Goal: Information Seeking & Learning: Learn about a topic

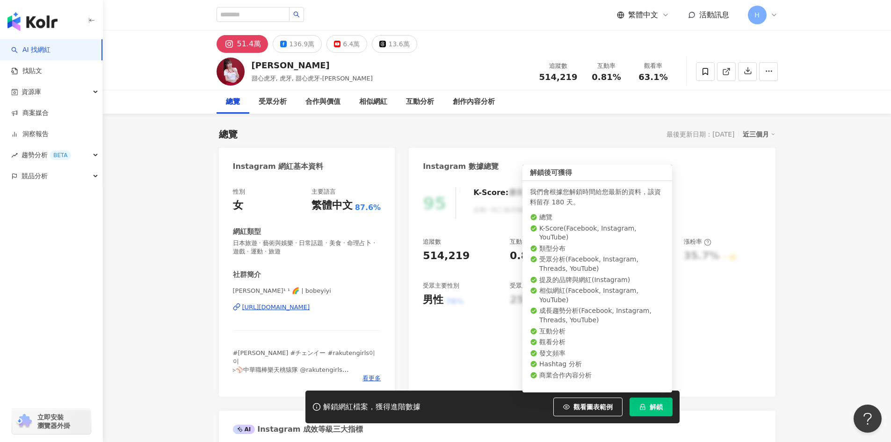
click at [651, 400] on button "解鎖" at bounding box center [650, 406] width 43 height 19
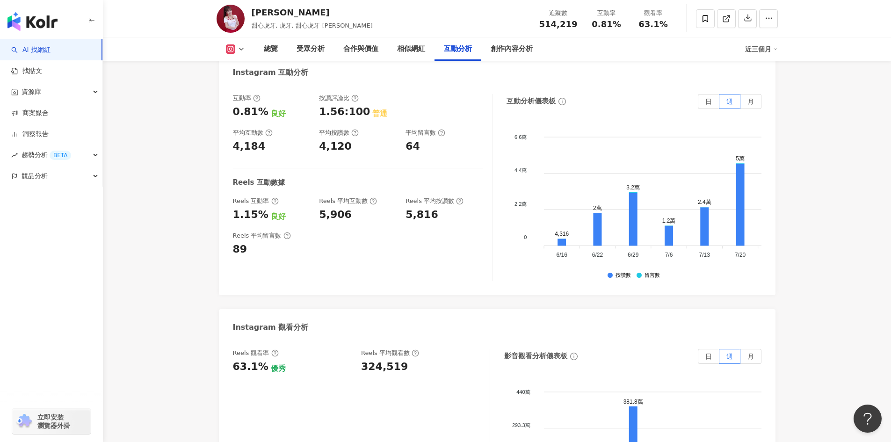
scroll to position [1910, 0]
click at [231, 52] on rect at bounding box center [230, 49] width 7 height 7
click at [233, 71] on button "Instagram" at bounding box center [250, 66] width 56 height 13
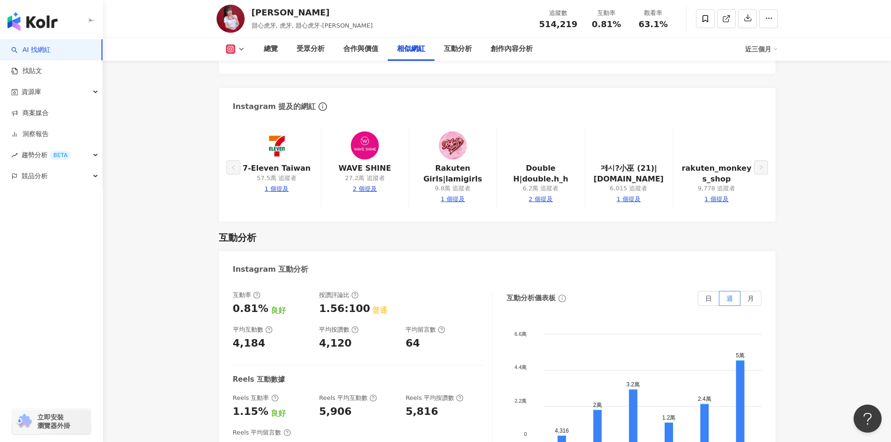
scroll to position [1770, 0]
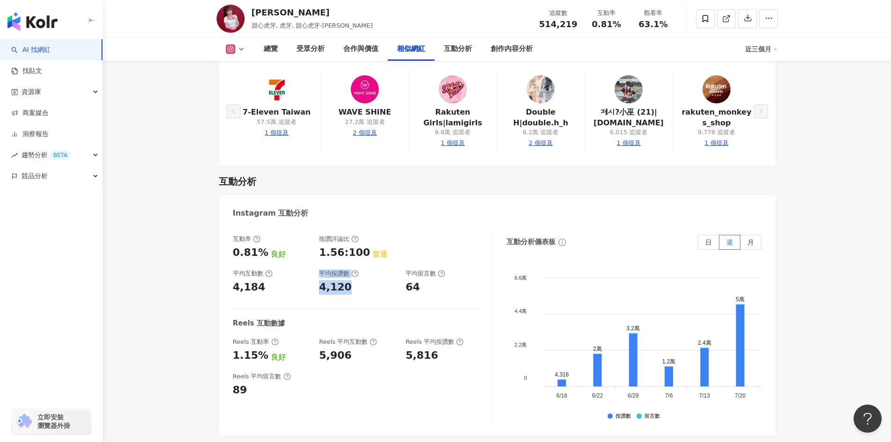
drag, startPoint x: 347, startPoint y: 272, endPoint x: 314, endPoint y: 275, distance: 33.9
click at [314, 275] on div "互動率 0.81% 良好 按讚評論比 1.56:100 普通 平均互動數 4,184 平均按讚數 4,120 平均留言數 64" at bounding box center [358, 265] width 250 height 60
click at [376, 280] on div "4,120" at bounding box center [357, 287] width 77 height 14
drag, startPoint x: 266, startPoint y: 274, endPoint x: 246, endPoint y: 274, distance: 19.6
click at [246, 280] on div "4,184" at bounding box center [271, 287] width 77 height 14
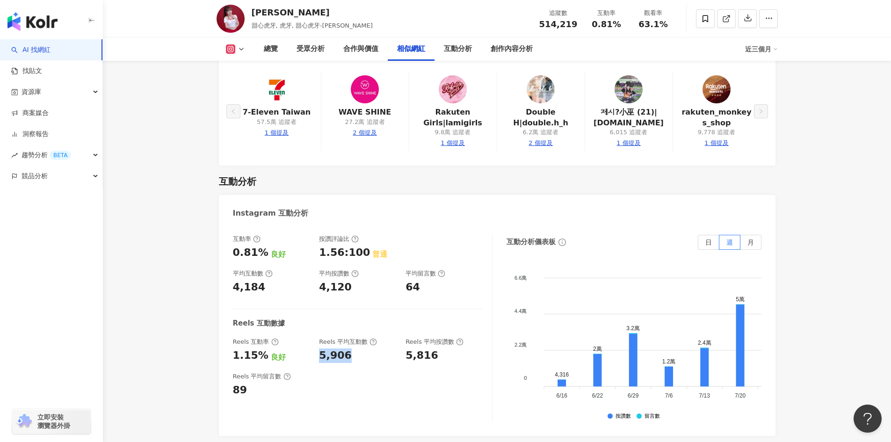
drag, startPoint x: 325, startPoint y: 341, endPoint x: 317, endPoint y: 342, distance: 8.5
click at [317, 342] on div "Reels 互動率 1.15% 良好 Reels 平均互動數 5,906 Reels 平均按讚數 5,816" at bounding box center [358, 350] width 250 height 25
copy div "5,906"
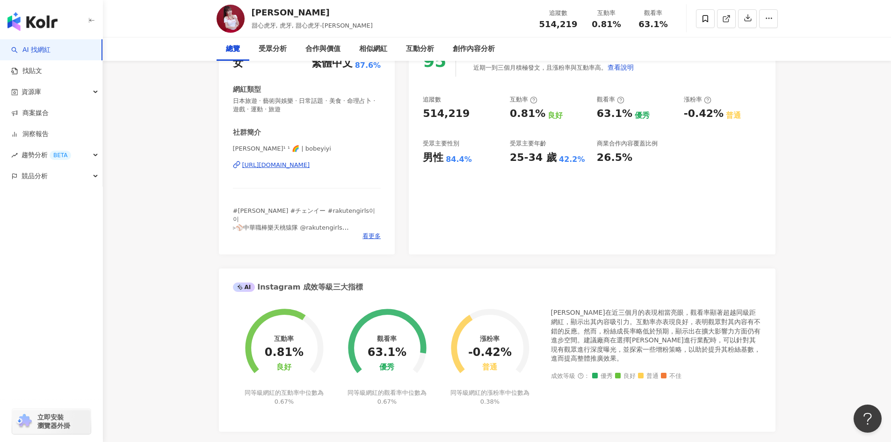
scroll to position [0, 0]
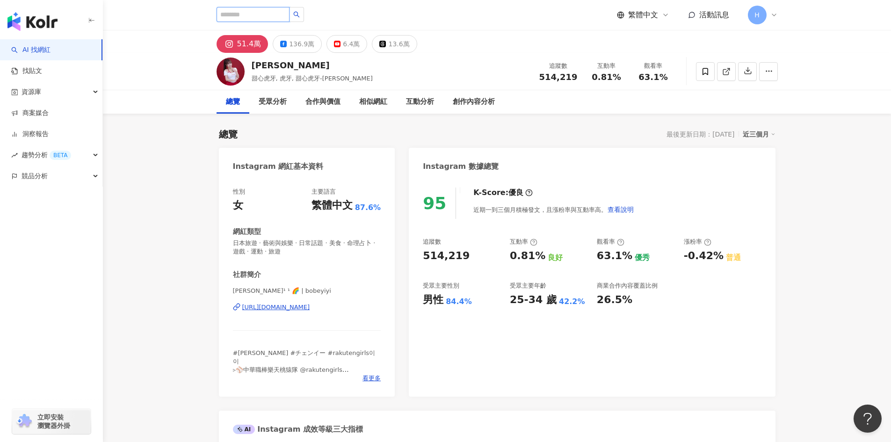
click at [252, 12] on input "search" at bounding box center [252, 14] width 73 height 15
paste input "******"
type input "******"
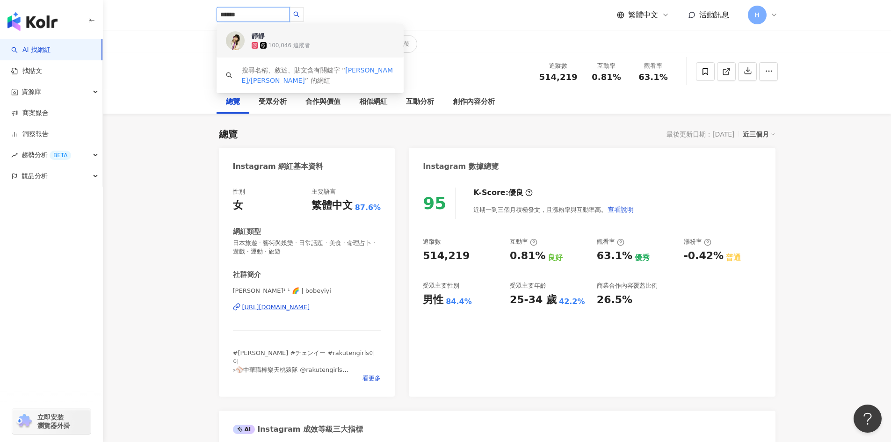
click at [306, 43] on div "100,046 追蹤者" at bounding box center [289, 46] width 42 height 8
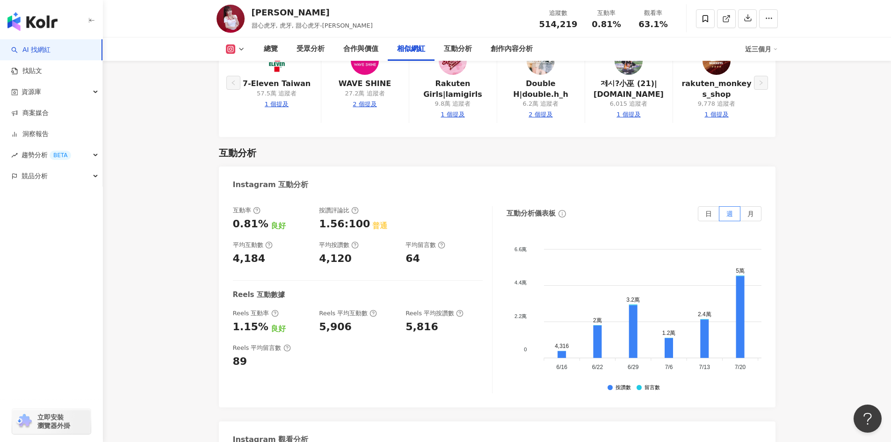
scroll to position [1800, 0]
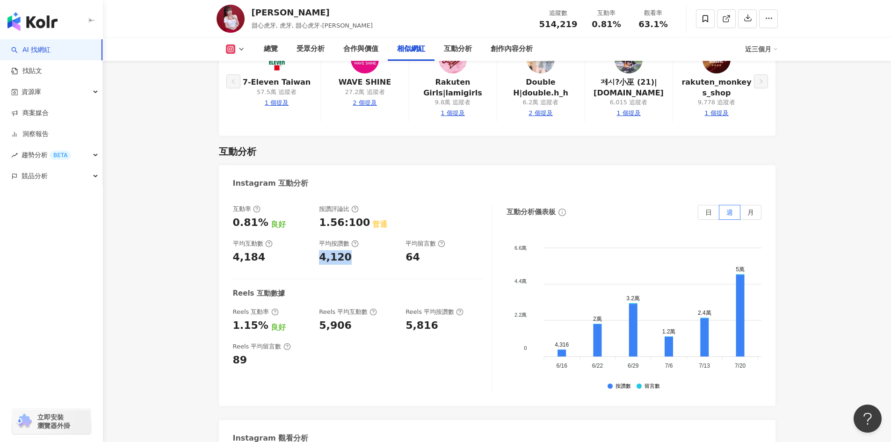
drag, startPoint x: 353, startPoint y: 245, endPoint x: 320, endPoint y: 245, distance: 33.2
click at [320, 250] on div "4,120" at bounding box center [357, 257] width 77 height 14
copy div "4,120"
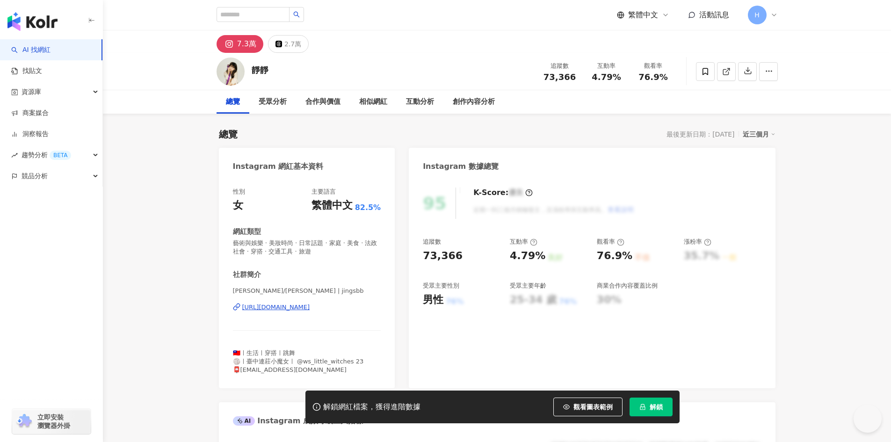
click at [643, 406] on icon "lock" at bounding box center [642, 406] width 7 height 7
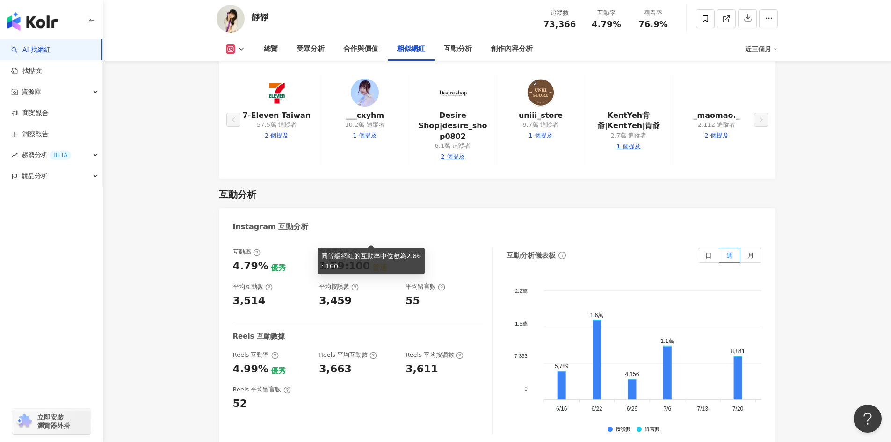
scroll to position [1755, 0]
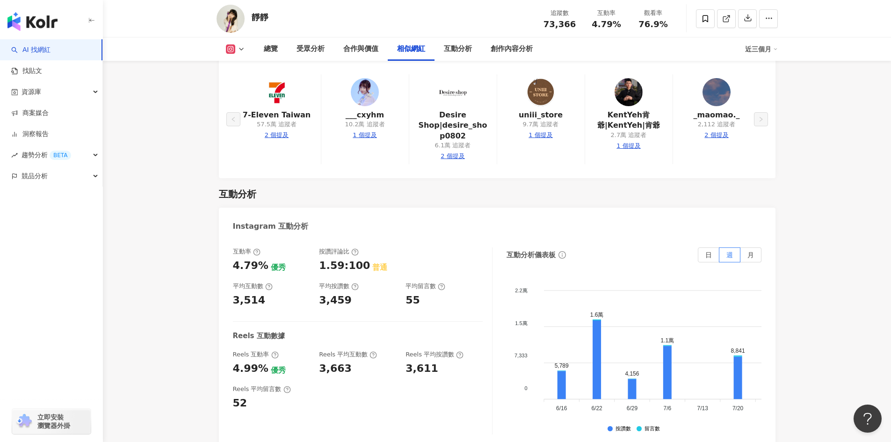
click at [355, 281] on div "互動率 4.79% 優秀 按讚評論比 1.59:100 普通 平均互動數 3,514 平均按讚數 3,459 平均留言數 55 Reels 互動數據 Reel…" at bounding box center [362, 340] width 259 height 187
drag, startPoint x: 346, startPoint y: 270, endPoint x: 319, endPoint y: 269, distance: 27.6
click at [319, 293] on div "3,459" at bounding box center [357, 300] width 77 height 14
copy div "3,459"
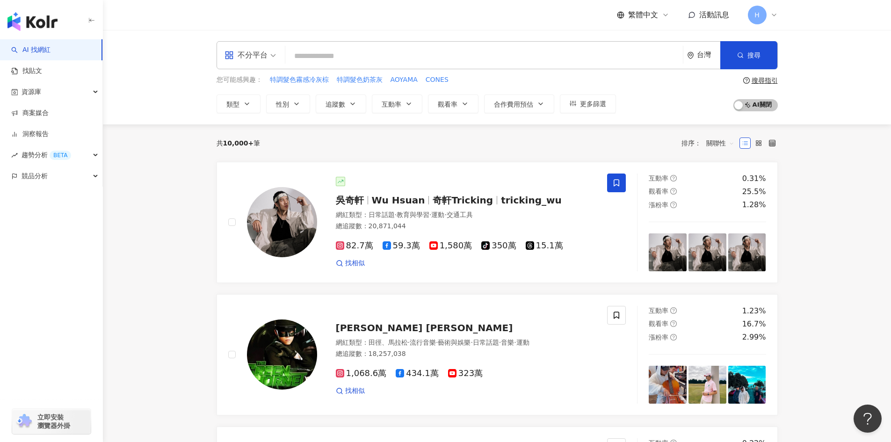
drag, startPoint x: 300, startPoint y: 57, endPoint x: 306, endPoint y: 58, distance: 6.7
click at [300, 57] on input "search" at bounding box center [484, 56] width 390 height 18
paste input "**********"
type input "**********"
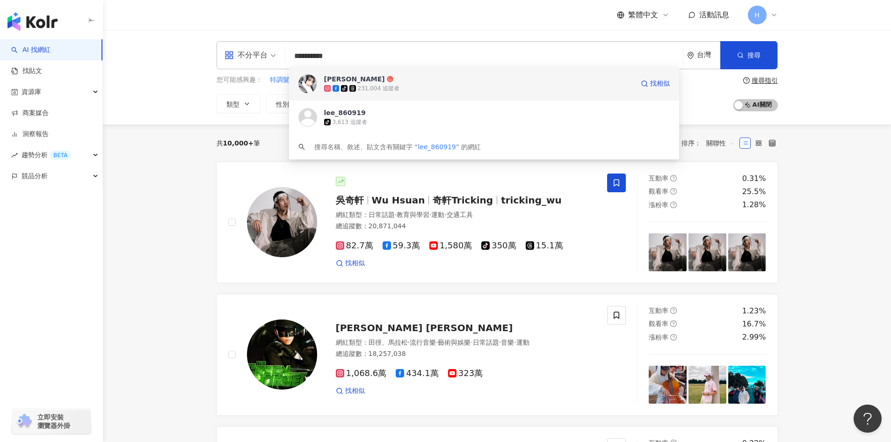
click at [397, 83] on span "[PERSON_NAME]" at bounding box center [479, 78] width 310 height 9
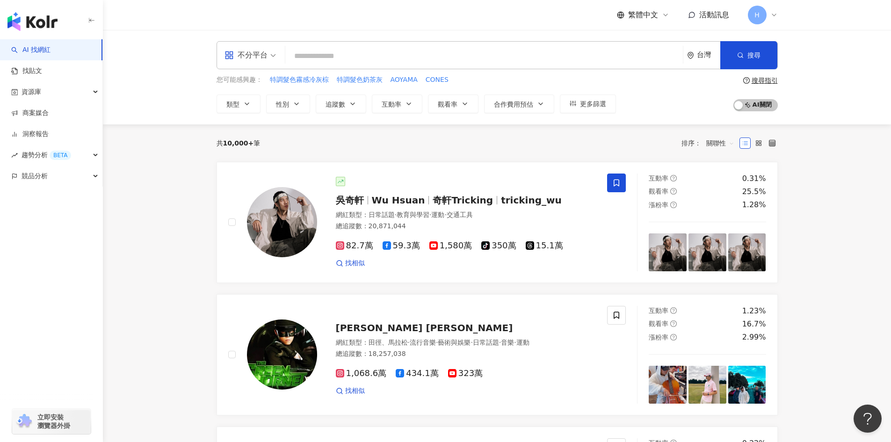
paste input "********"
type input "********"
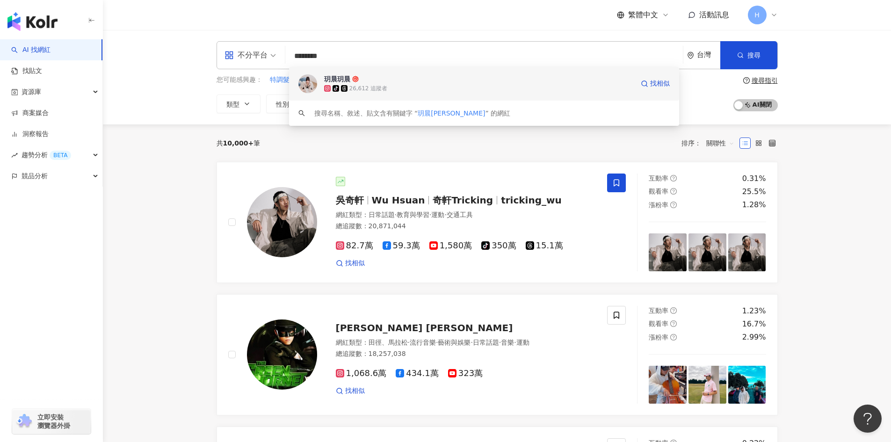
click at [411, 85] on div "tiktok-icon 26,612 追蹤者" at bounding box center [479, 88] width 310 height 9
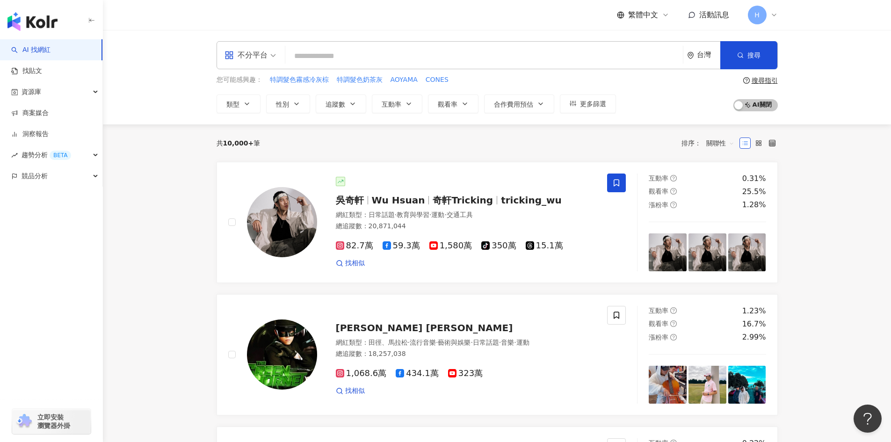
click at [361, 58] on input "search" at bounding box center [484, 56] width 390 height 18
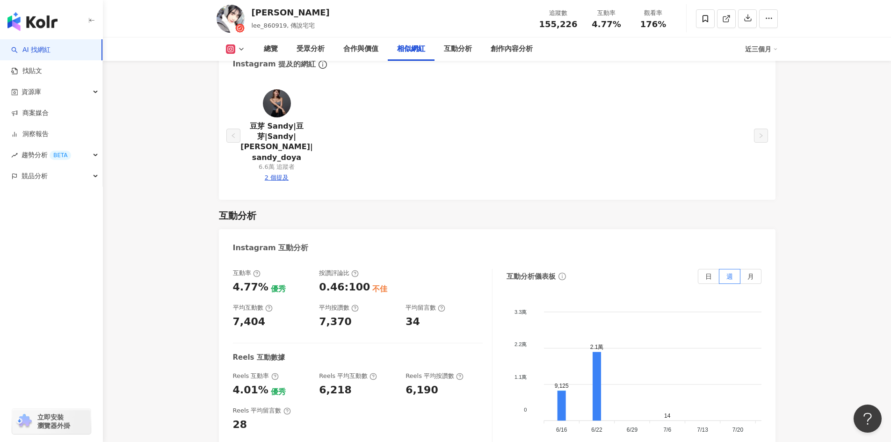
scroll to position [1733, 0]
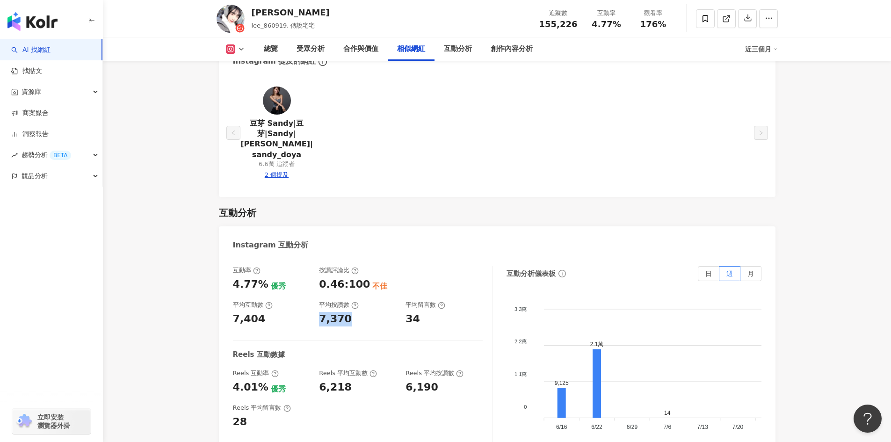
drag, startPoint x: 346, startPoint y: 293, endPoint x: 318, endPoint y: 291, distance: 28.1
click at [318, 291] on div "互動率 4.77% 優秀 按讚評論比 0.46:100 不佳 平均互動數 7,404 平均按讚數 7,370 平均留言數 34" at bounding box center [358, 296] width 250 height 60
copy div "7,370"
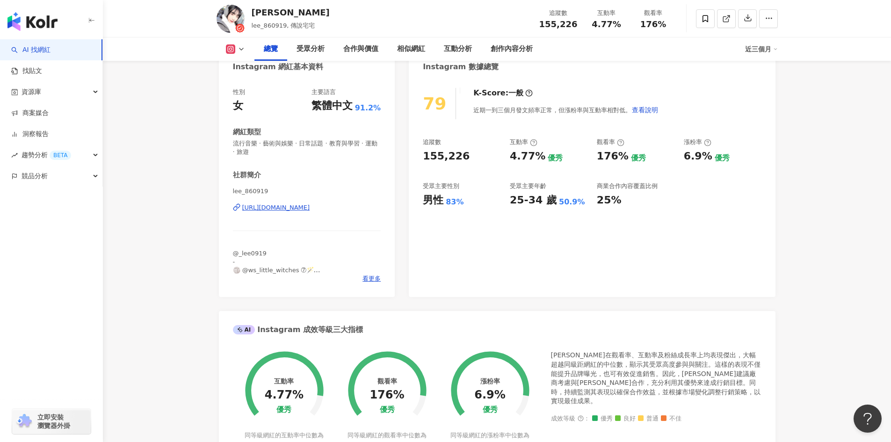
scroll to position [0, 0]
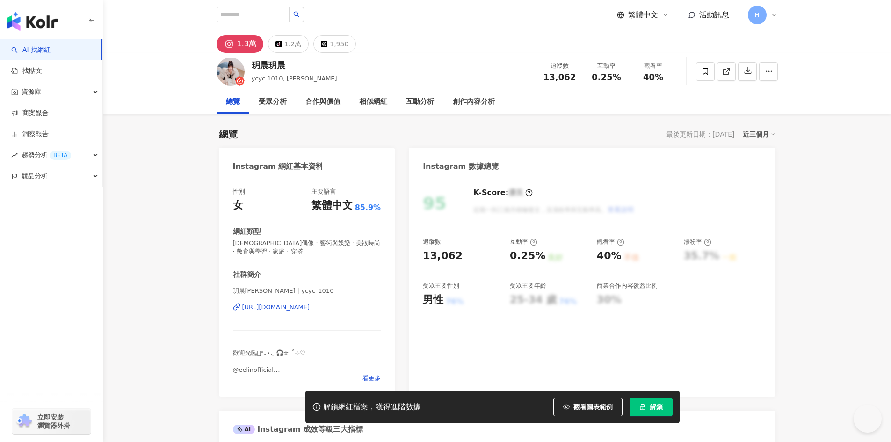
click at [646, 406] on button "解鎖" at bounding box center [650, 406] width 43 height 19
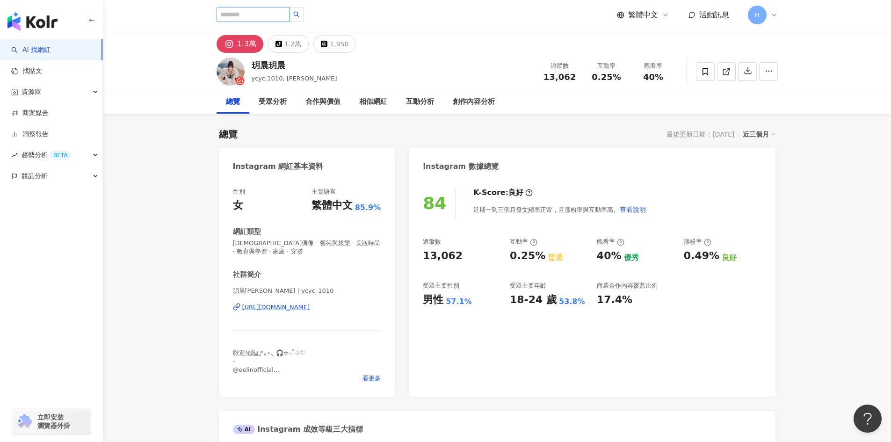
click at [255, 9] on input "search" at bounding box center [252, 14] width 73 height 15
paste input "******"
type input "******"
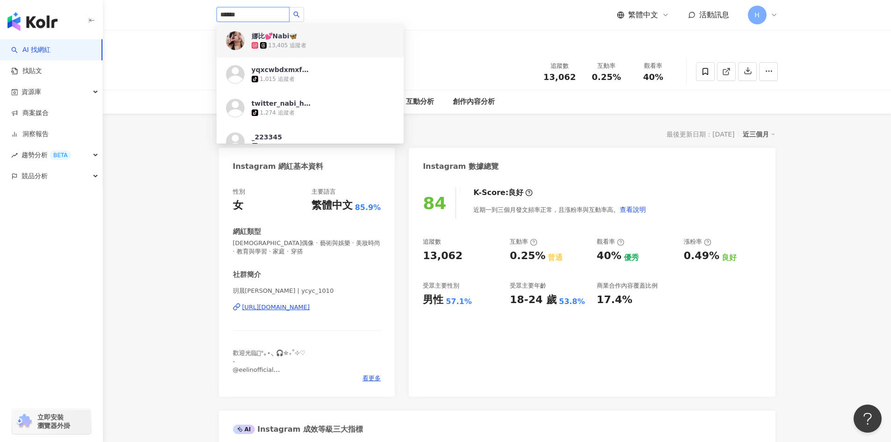
click at [309, 46] on div "13,405 追蹤者" at bounding box center [323, 45] width 143 height 9
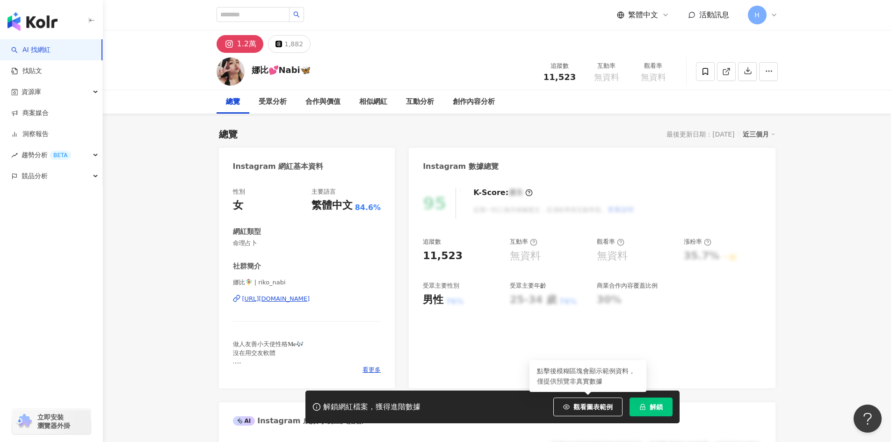
click at [644, 405] on icon "lock" at bounding box center [642, 406] width 7 height 7
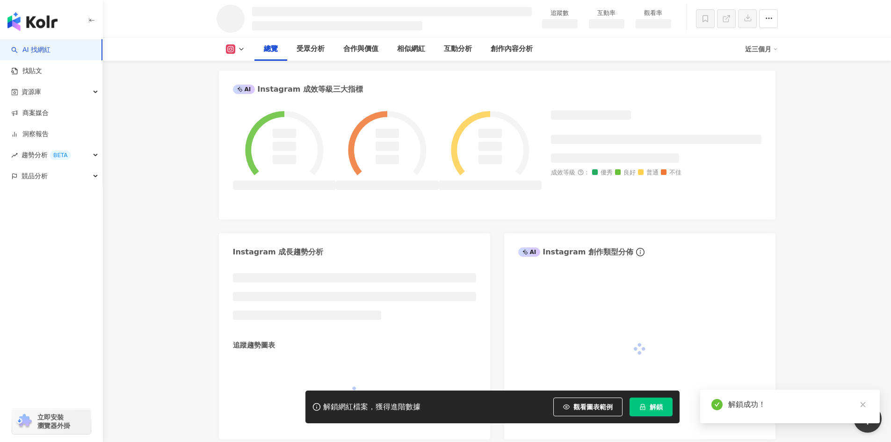
scroll to position [394, 0]
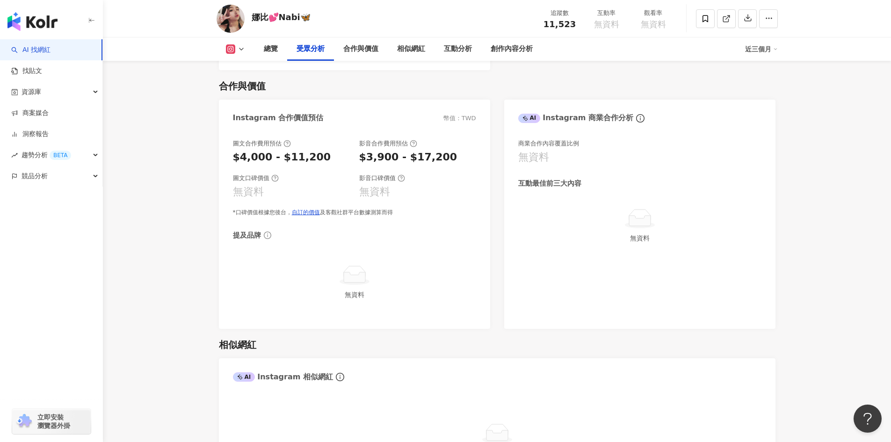
scroll to position [1236, 0]
